Goal: Task Accomplishment & Management: Manage account settings

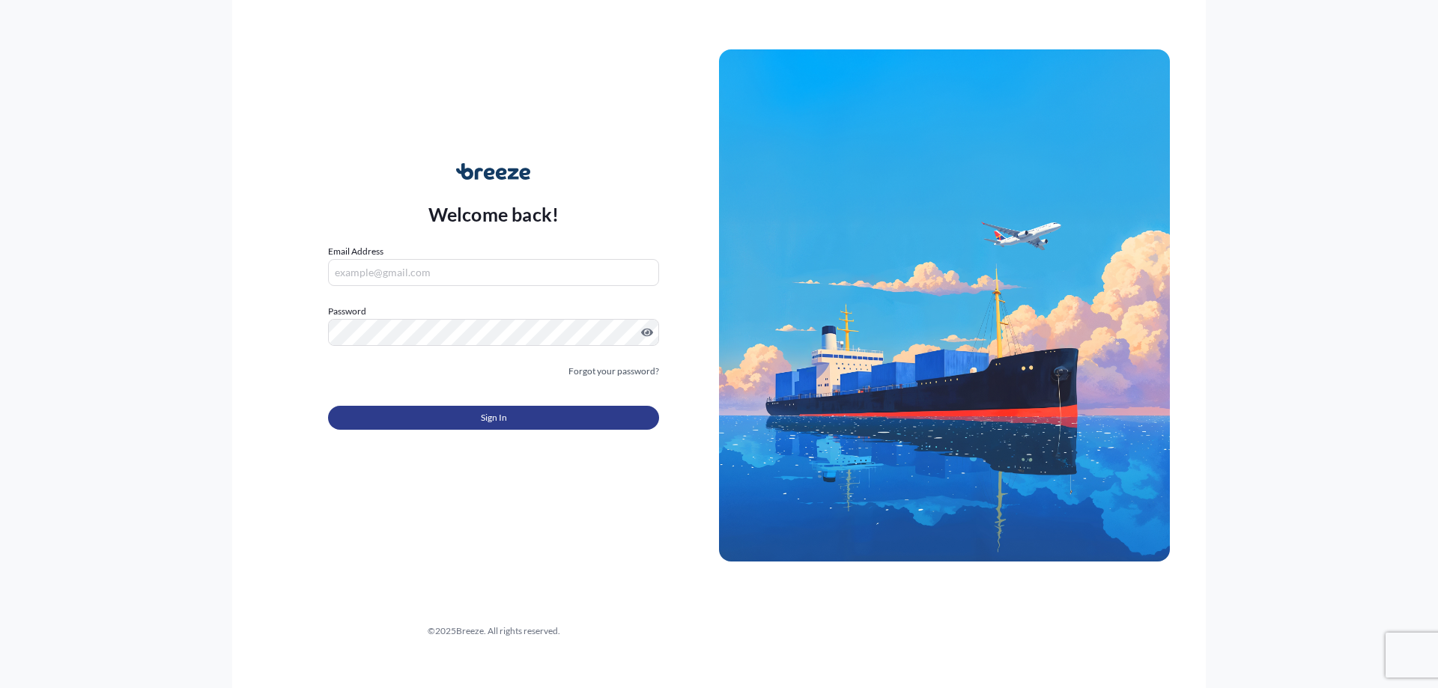
type input "[PERSON_NAME][EMAIL_ADDRESS][DOMAIN_NAME]"
click at [461, 423] on button "Sign In" at bounding box center [493, 418] width 331 height 24
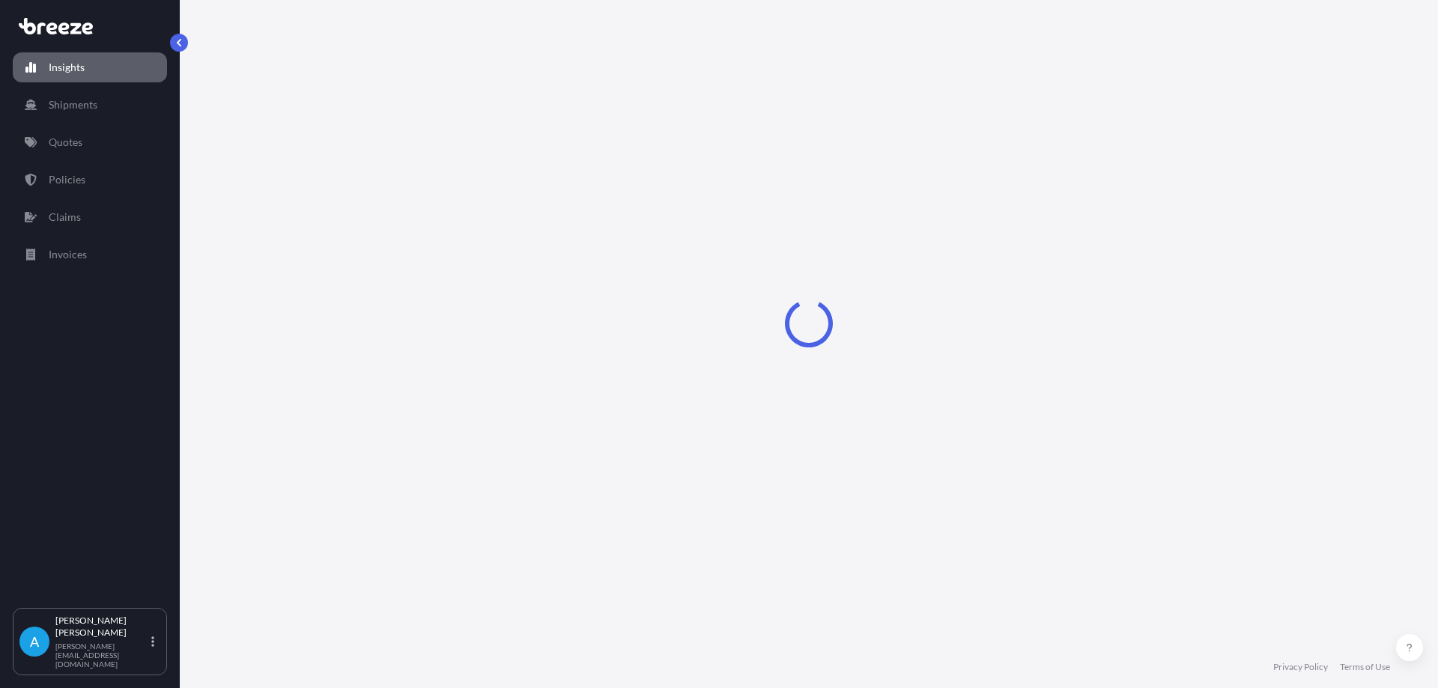
select select "2025"
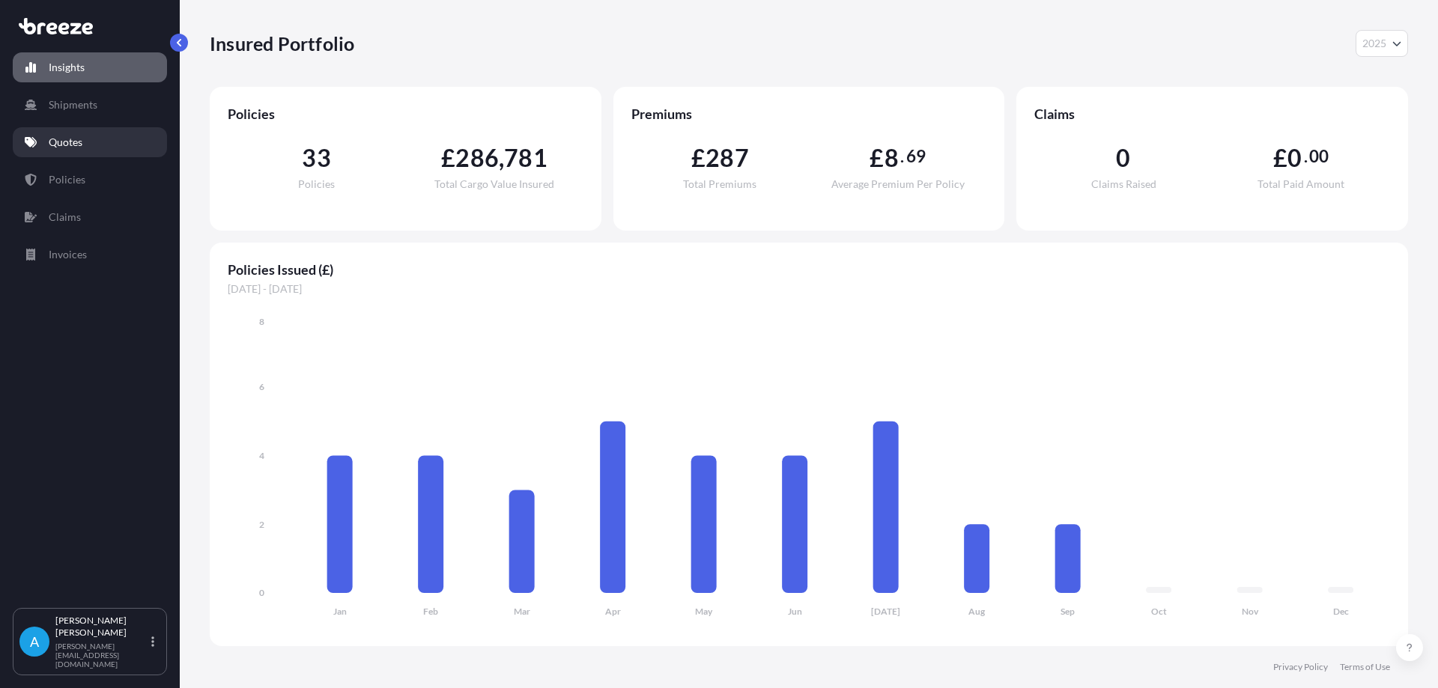
click at [58, 144] on p "Quotes" at bounding box center [66, 142] width 34 height 15
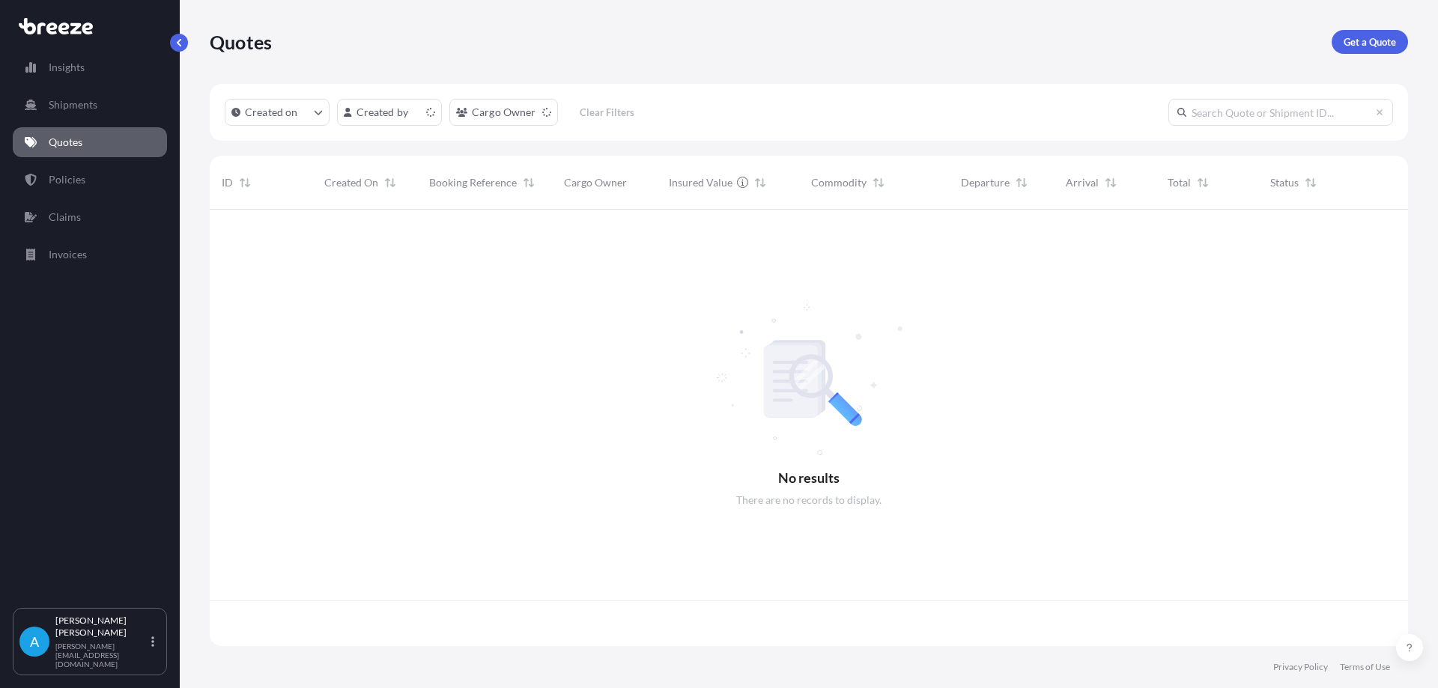
scroll to position [434, 1187]
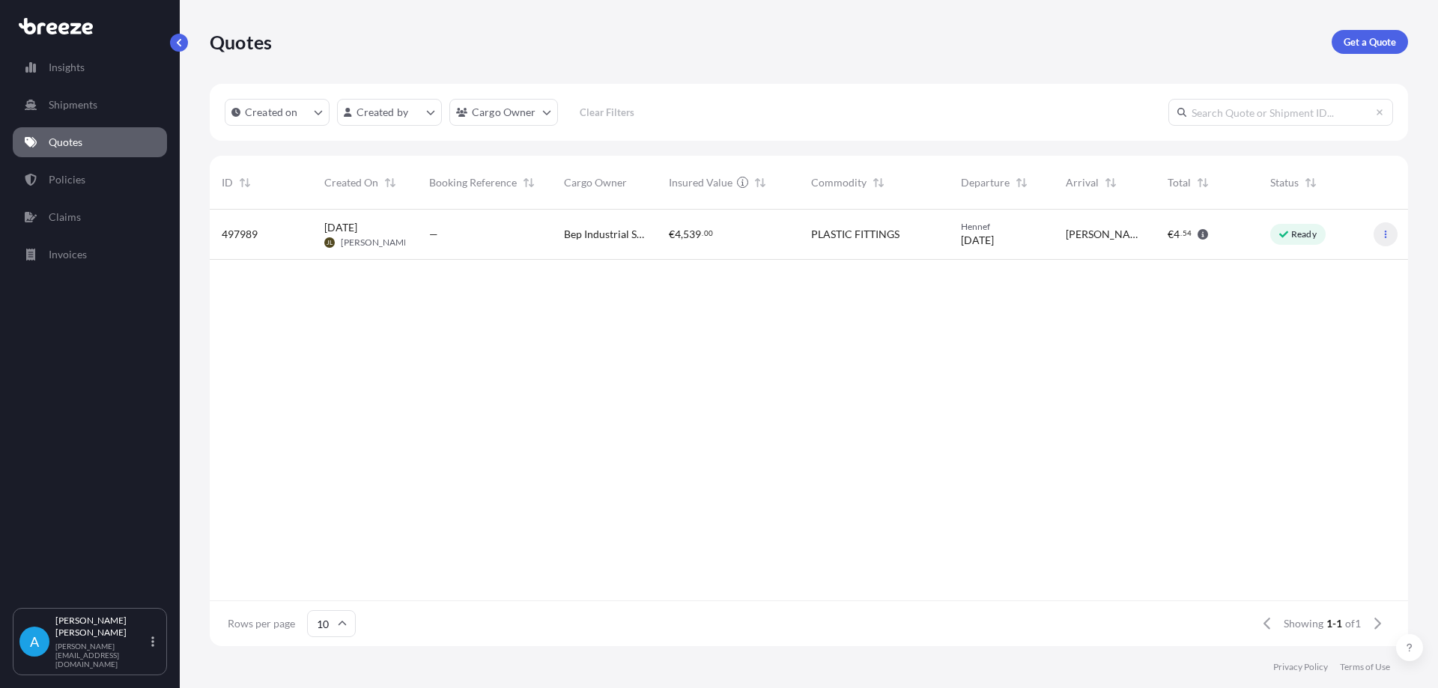
click at [1382, 237] on icon "button" at bounding box center [1385, 234] width 9 height 9
click at [360, 245] on span "[PERSON_NAME]" at bounding box center [376, 243] width 71 height 12
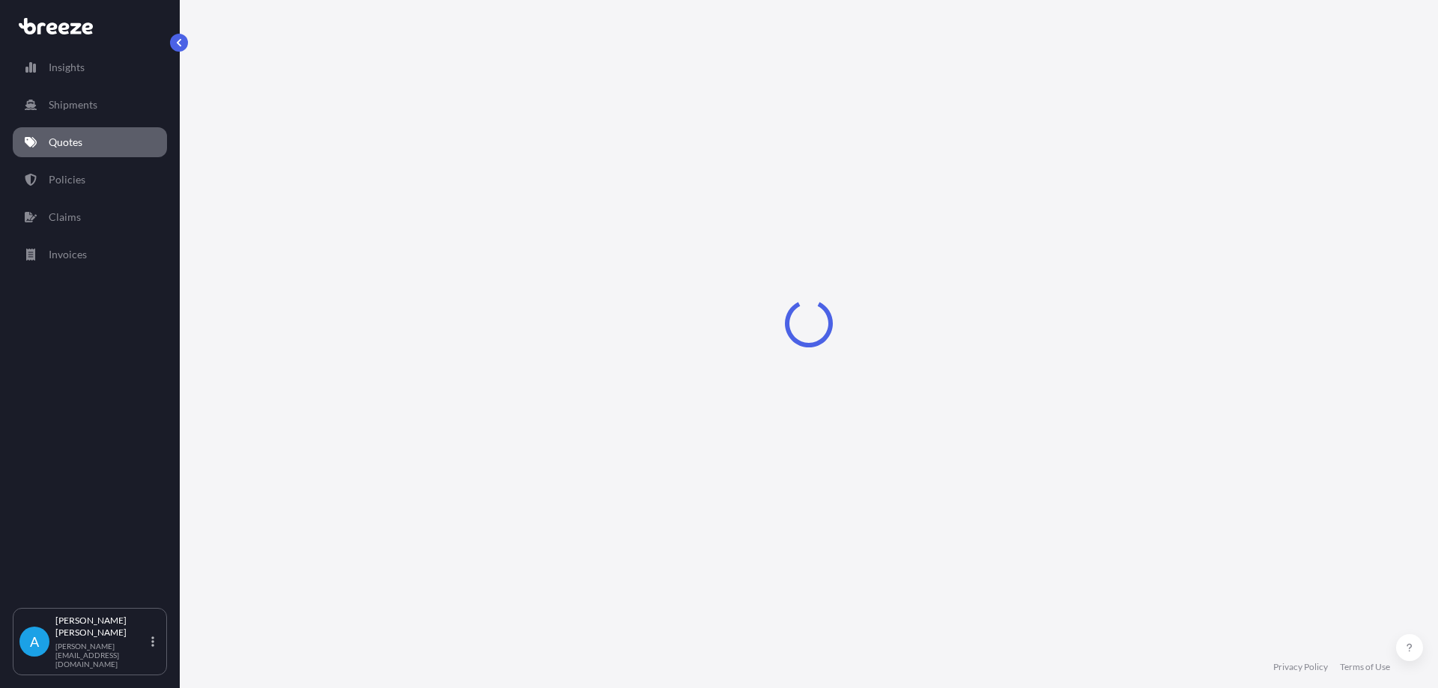
select select "Road"
select select "1"
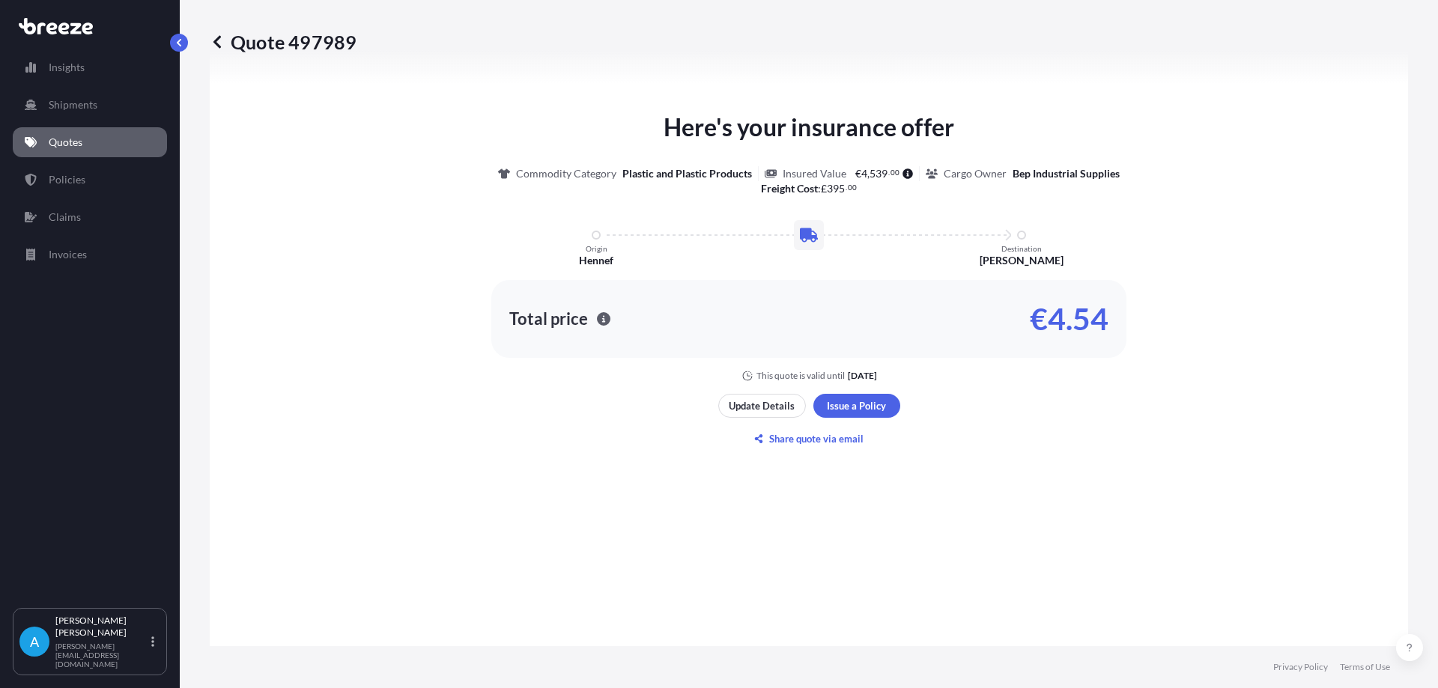
scroll to position [674, 0]
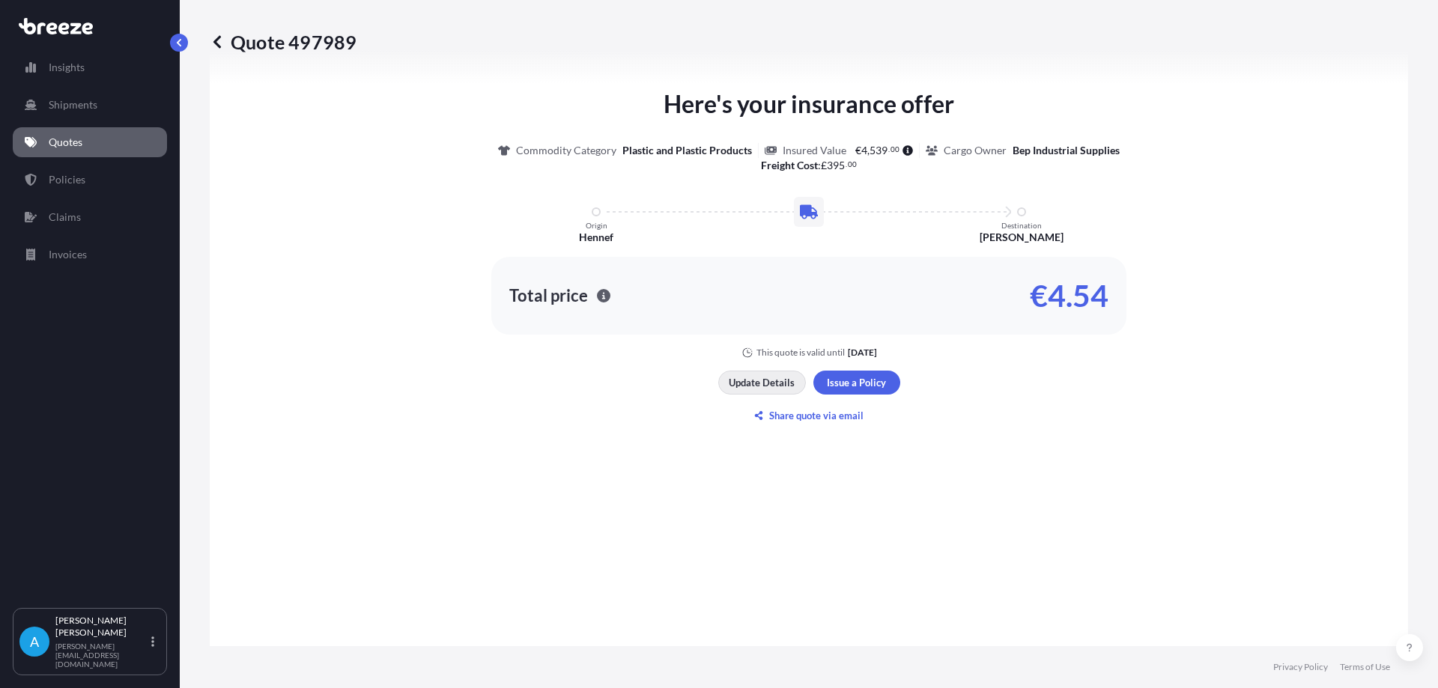
click at [763, 384] on p "Update Details" at bounding box center [762, 382] width 66 height 15
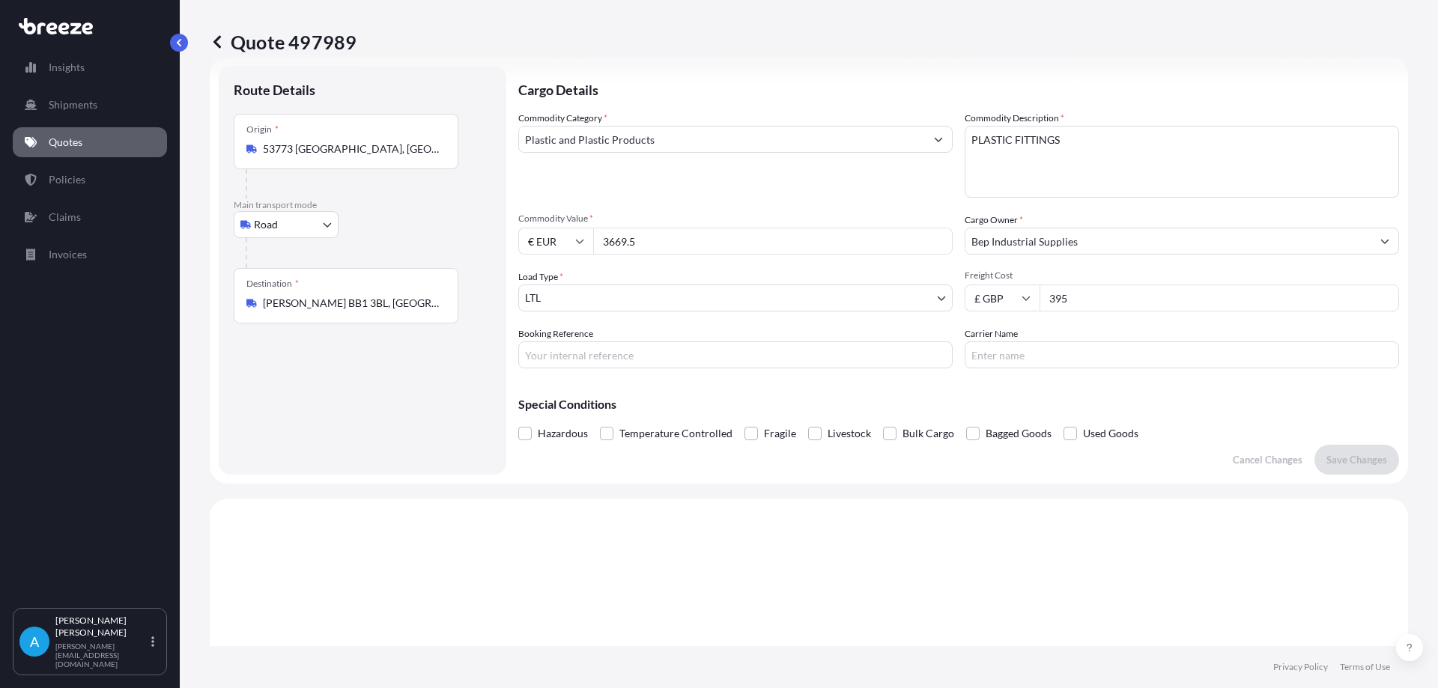
scroll to position [24, 0]
click at [605, 360] on input "Booking Reference" at bounding box center [735, 357] width 434 height 27
click at [580, 353] on input "Booking Reference" at bounding box center [735, 357] width 434 height 27
click at [559, 354] on input "B-RI" at bounding box center [735, 357] width 434 height 27
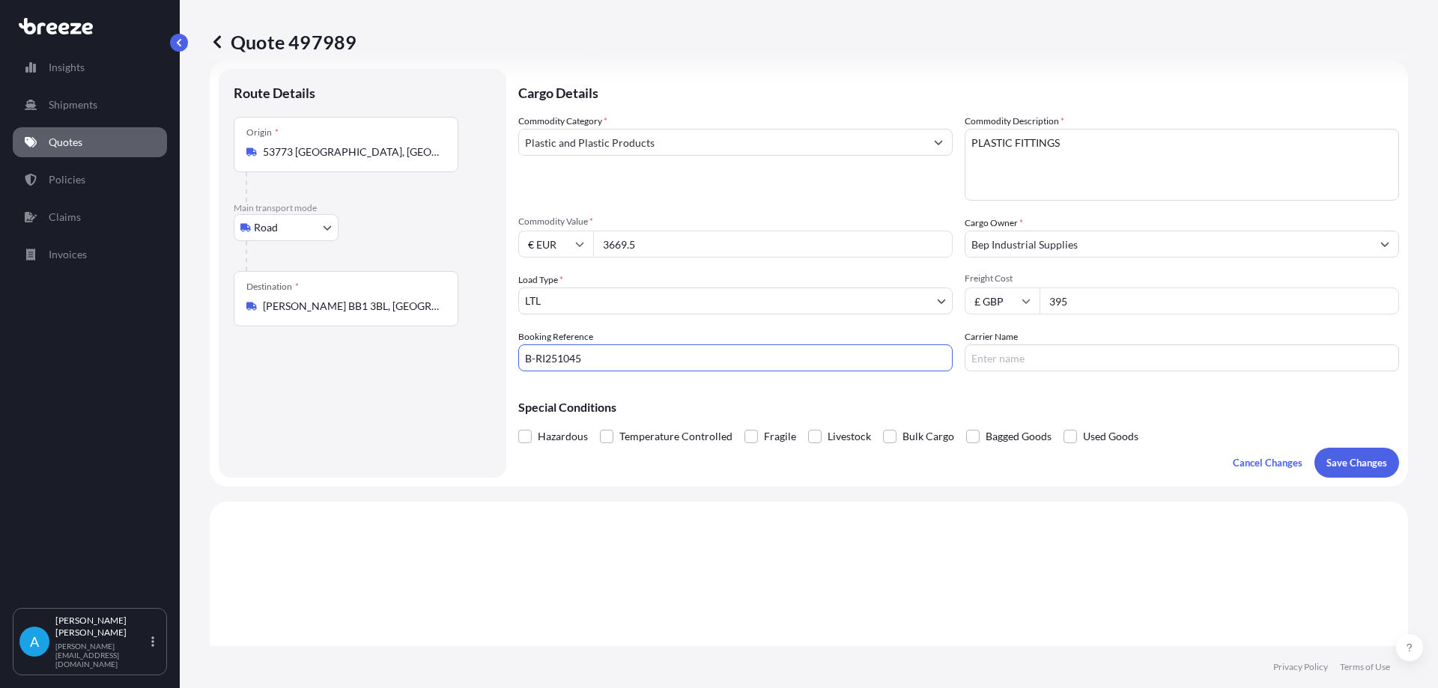
type input "B-RI251045"
drag, startPoint x: 591, startPoint y: 357, endPoint x: 440, endPoint y: 374, distance: 151.5
click at [440, 374] on form "Route Details Place of loading Road Road Rail Origin * 53773 [GEOGRAPHIC_DATA],…" at bounding box center [809, 273] width 1198 height 427
click at [1266, 462] on p "Cancel Changes" at bounding box center [1268, 462] width 70 height 15
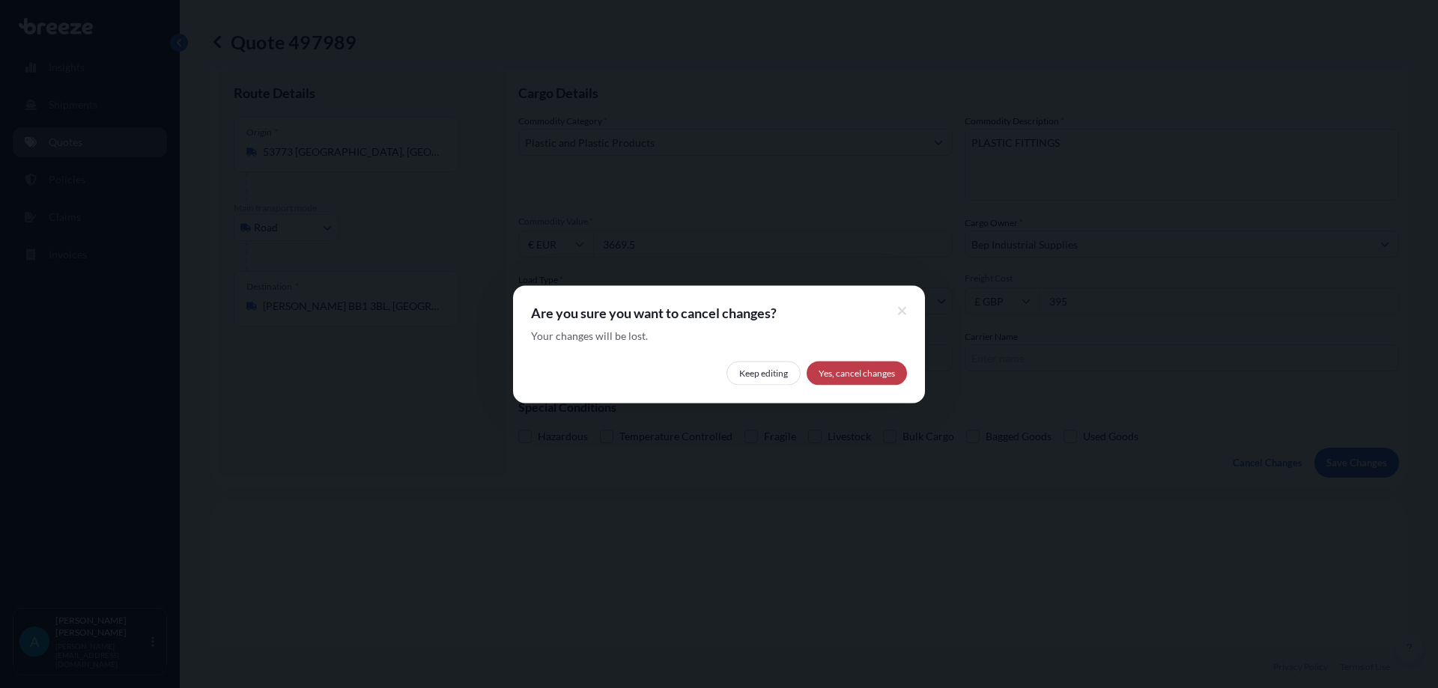
select select "Road"
select select "1"
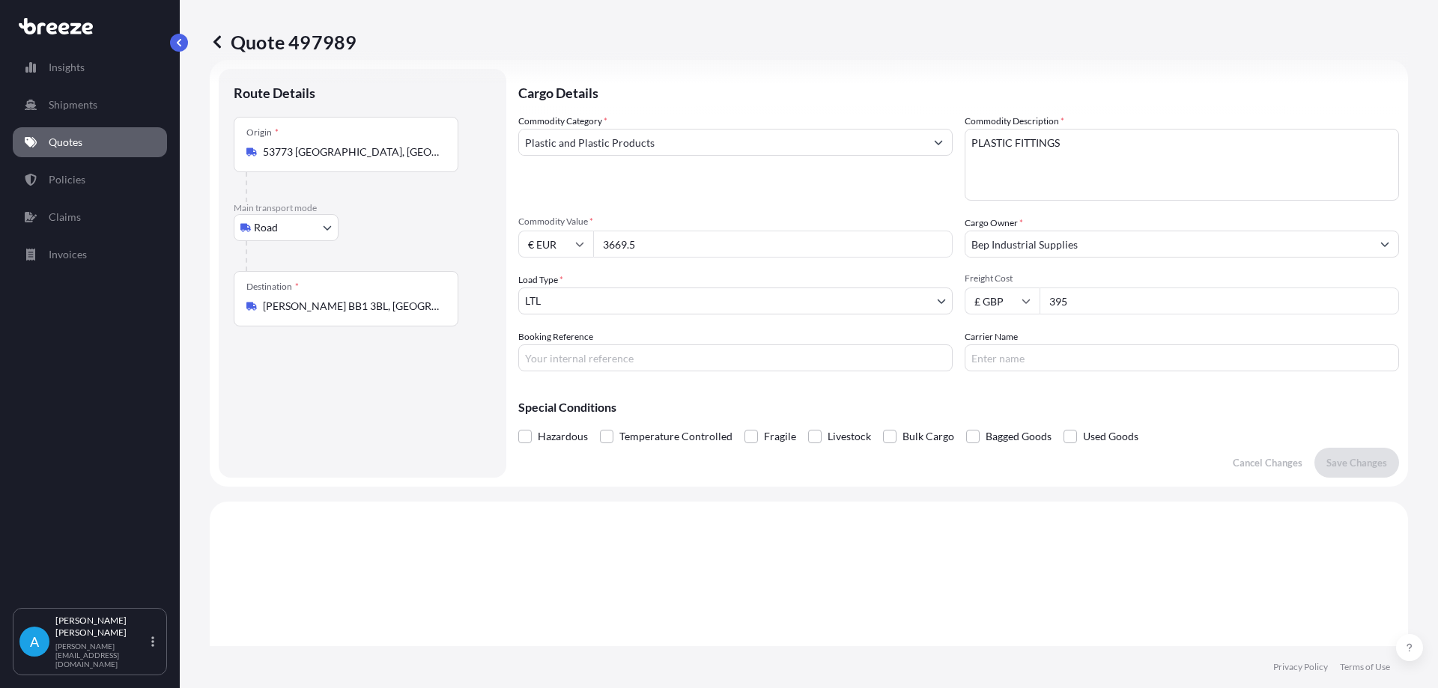
click at [705, 242] on input "3669.5" at bounding box center [772, 244] width 359 height 27
drag, startPoint x: 666, startPoint y: 252, endPoint x: 602, endPoint y: 250, distance: 63.7
click at [602, 250] on input "3669.5" at bounding box center [772, 244] width 359 height 27
type input "7460.65"
drag, startPoint x: 1074, startPoint y: 304, endPoint x: 1039, endPoint y: 309, distance: 34.7
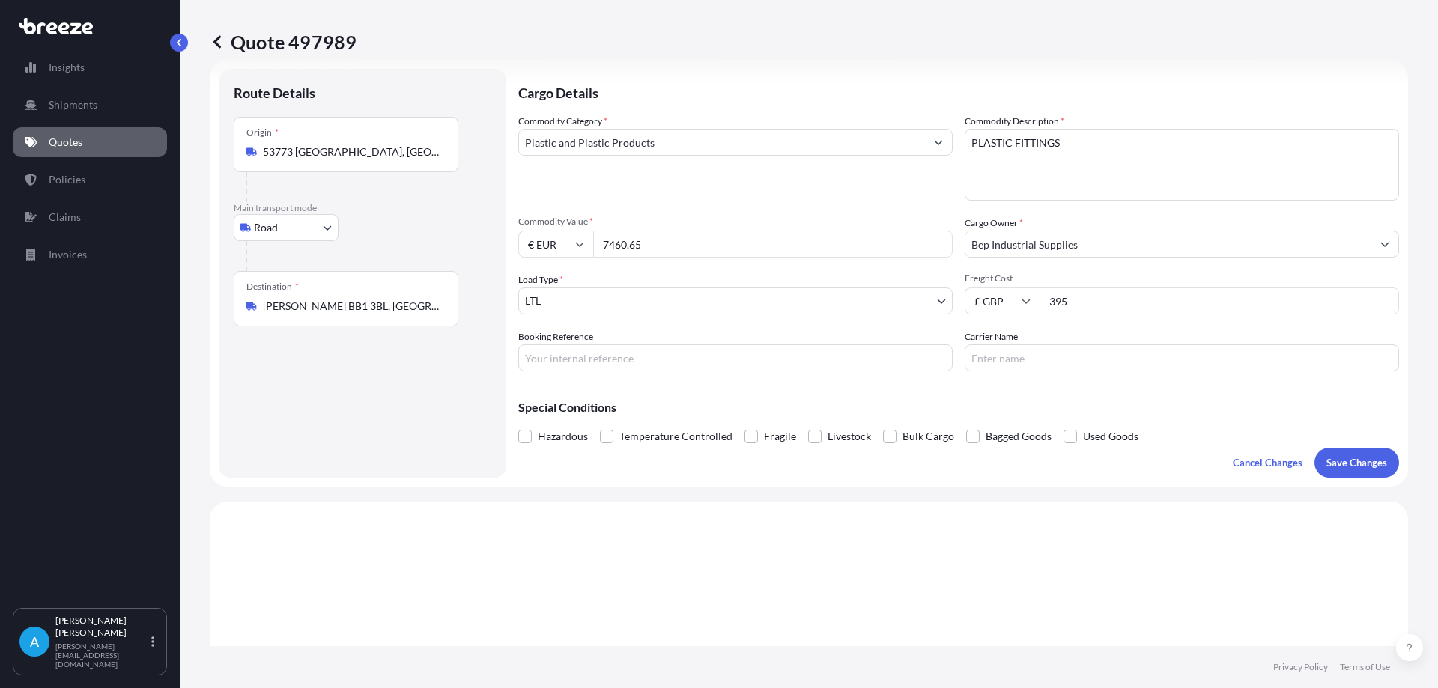
click at [1039, 309] on input "395" at bounding box center [1218, 301] width 359 height 27
type input "500"
click at [1337, 465] on p "Save Changes" at bounding box center [1356, 462] width 61 height 15
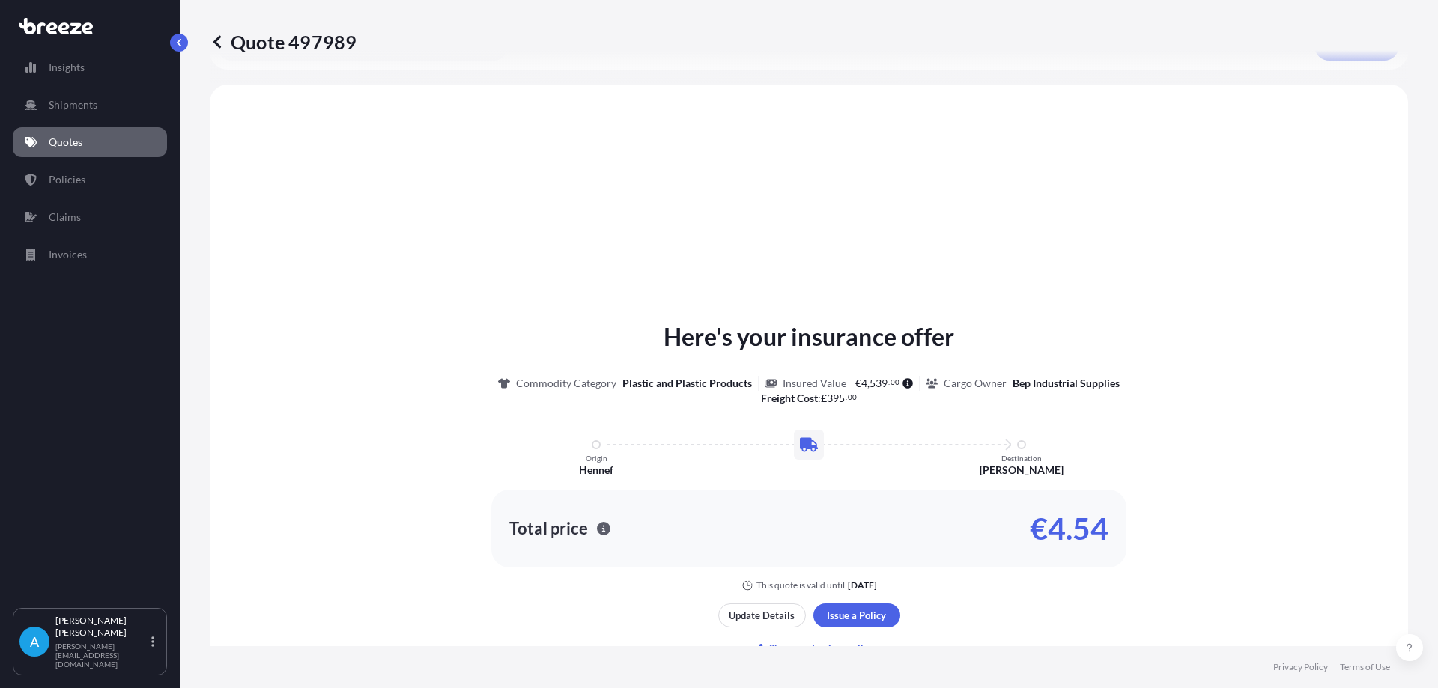
scroll to position [451, 0]
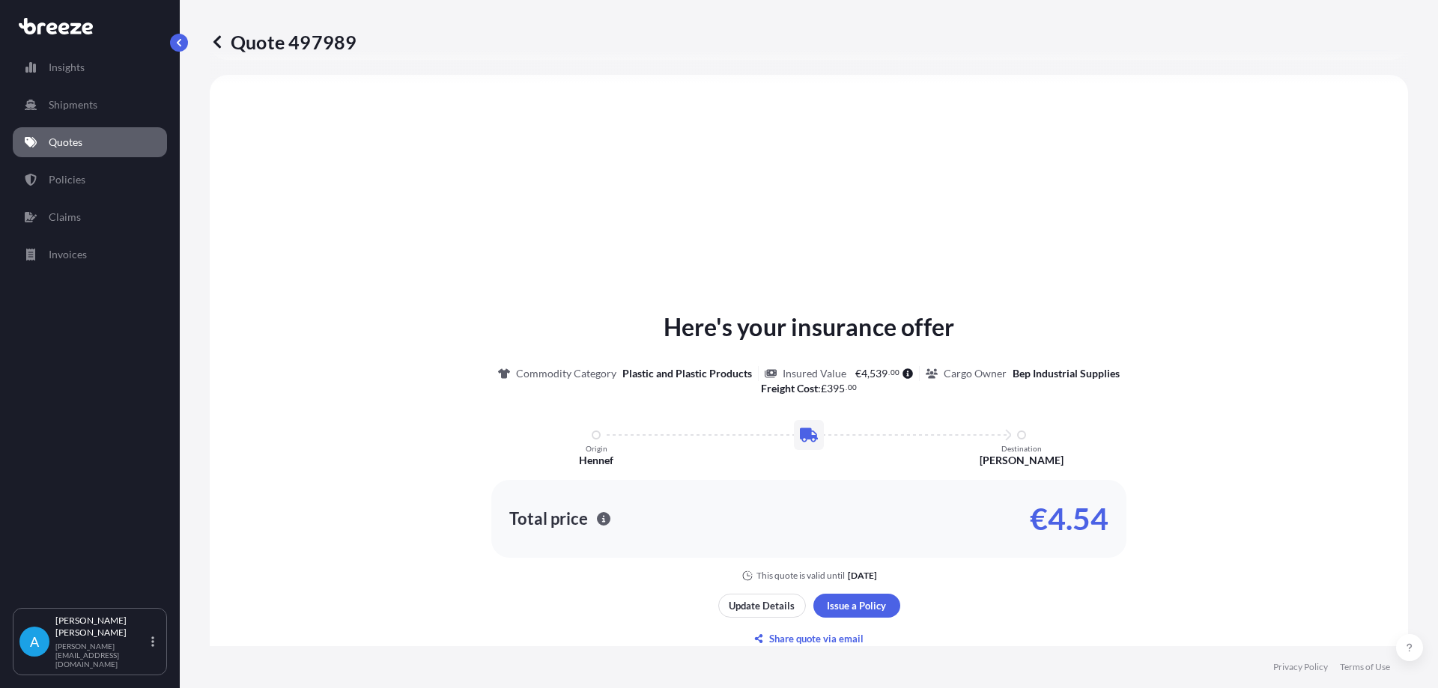
select select "Road"
select select "1"
click at [70, 142] on p "Quotes" at bounding box center [66, 142] width 34 height 15
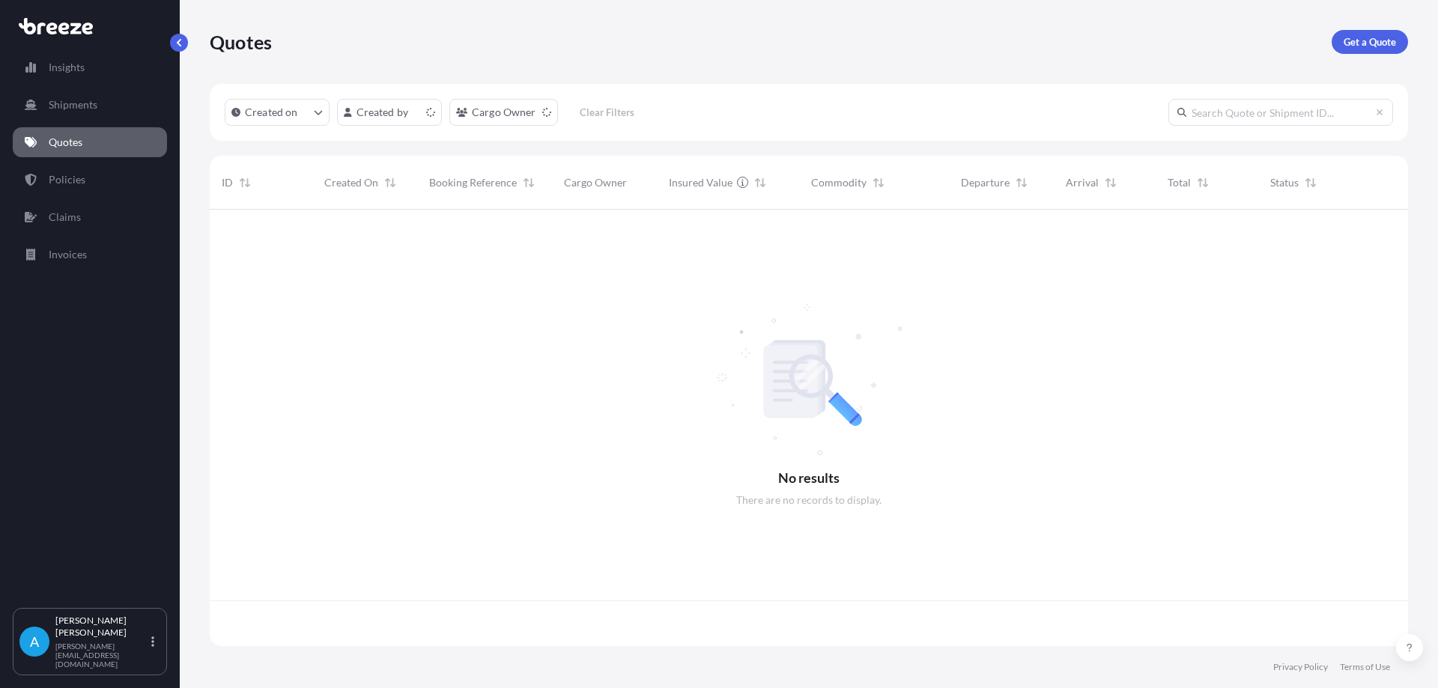
scroll to position [434, 1187]
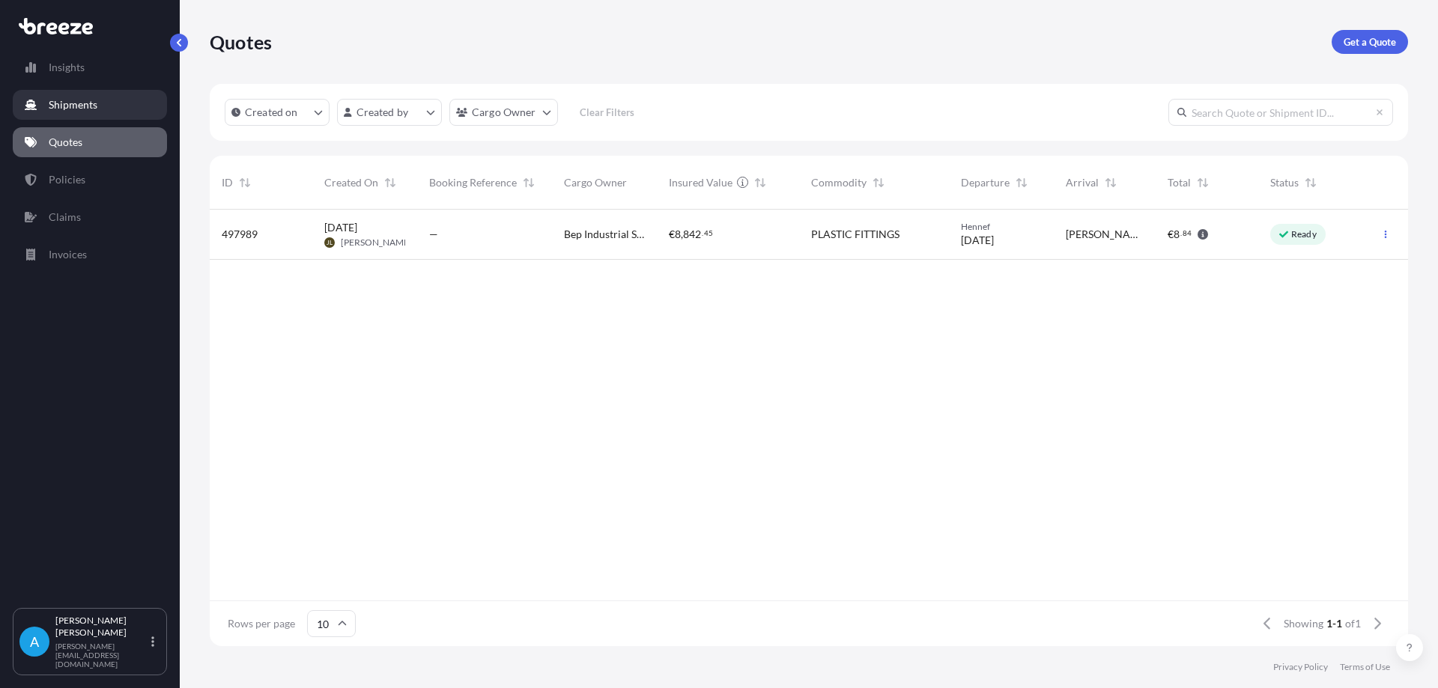
click at [62, 114] on link "Shipments" at bounding box center [90, 105] width 154 height 30
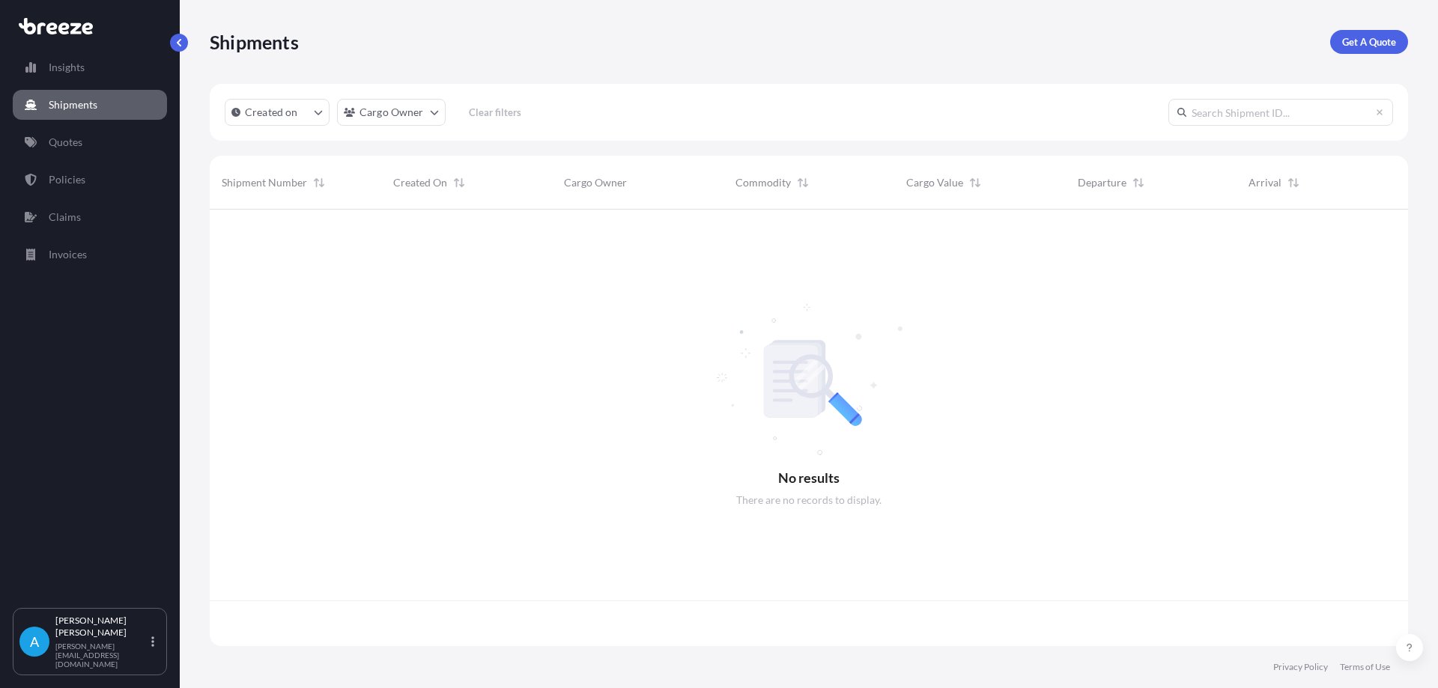
scroll to position [434, 1187]
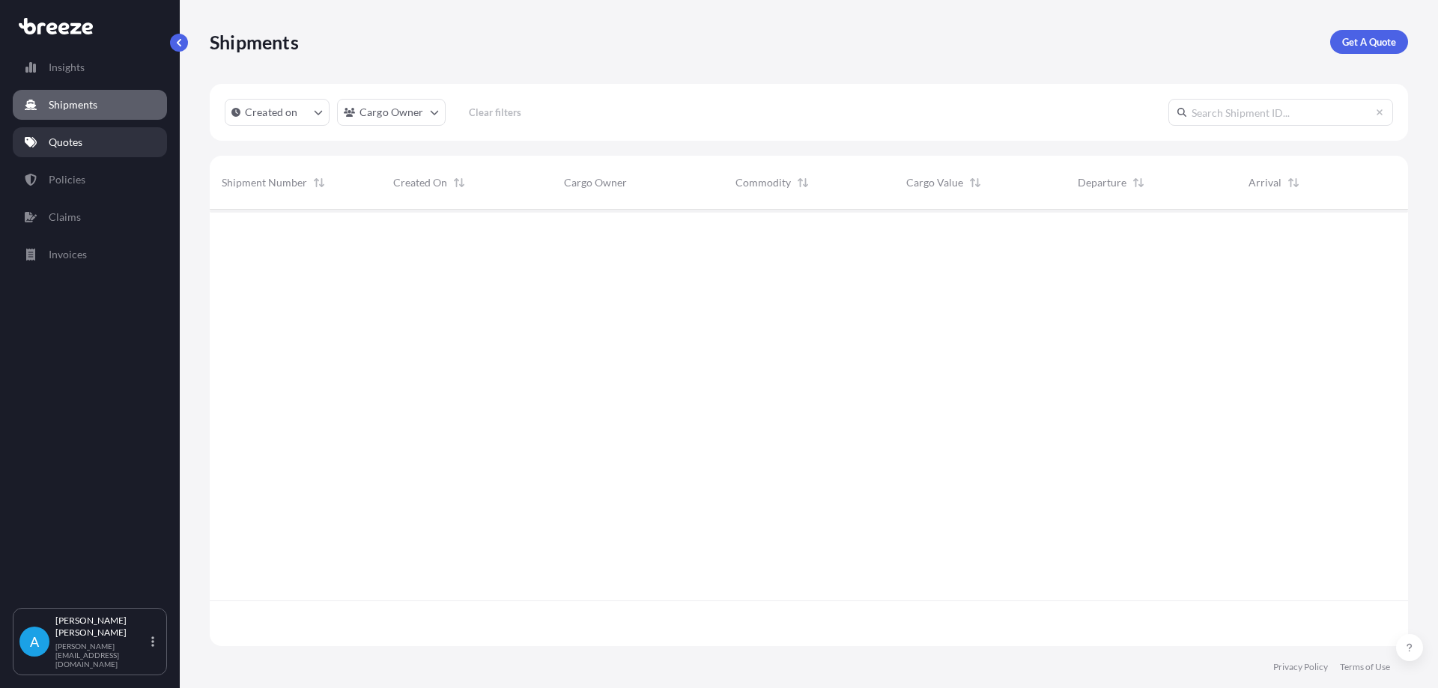
click at [63, 136] on p "Quotes" at bounding box center [66, 142] width 34 height 15
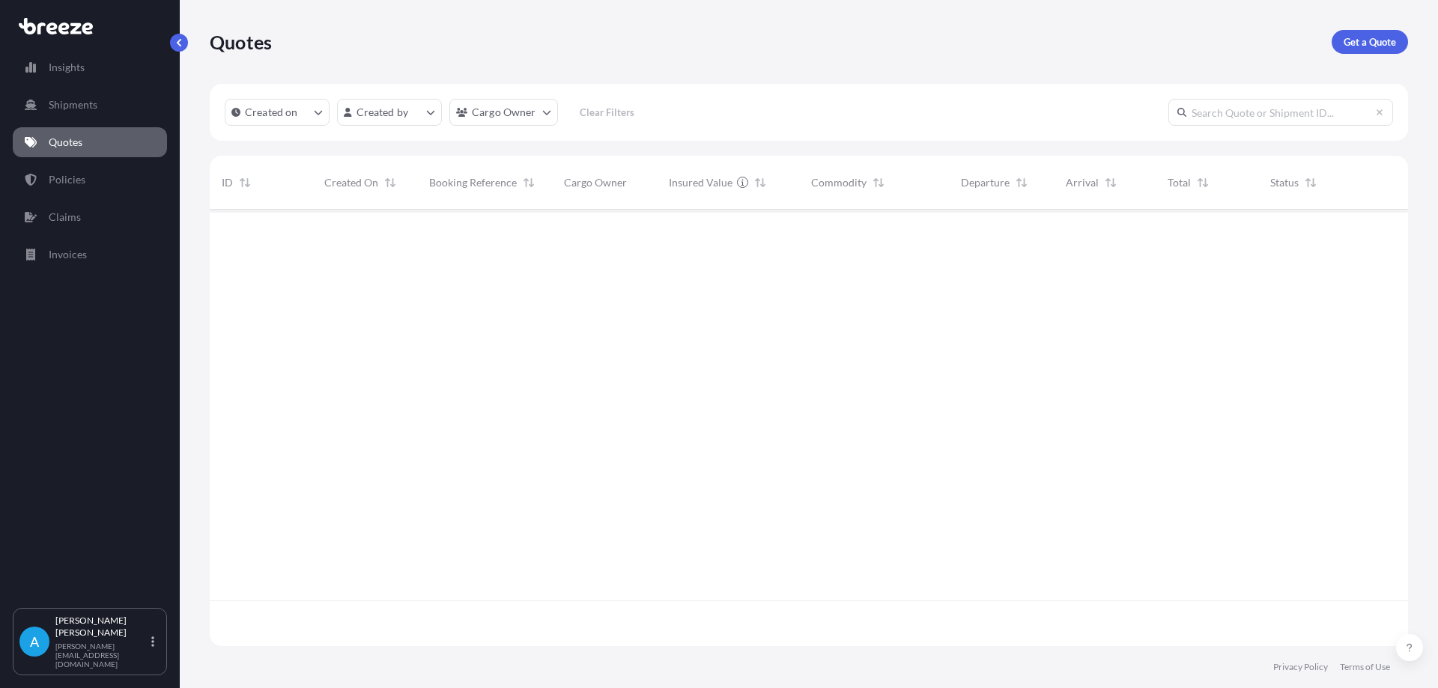
scroll to position [434, 1187]
